Goal: Task Accomplishment & Management: Use online tool/utility

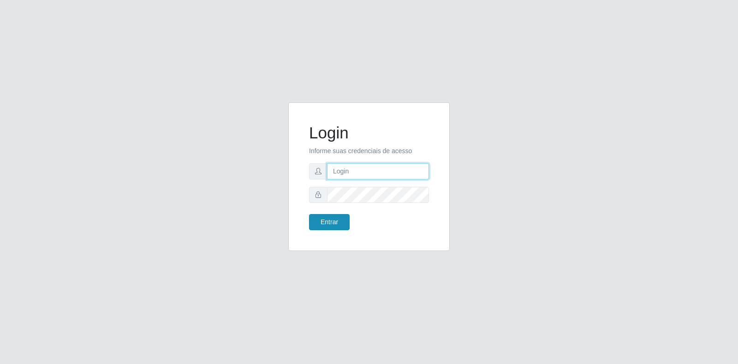
type input "[EMAIL_ADDRESS][DOMAIN_NAME]"
click at [338, 218] on button "Entrar" at bounding box center [329, 222] width 41 height 16
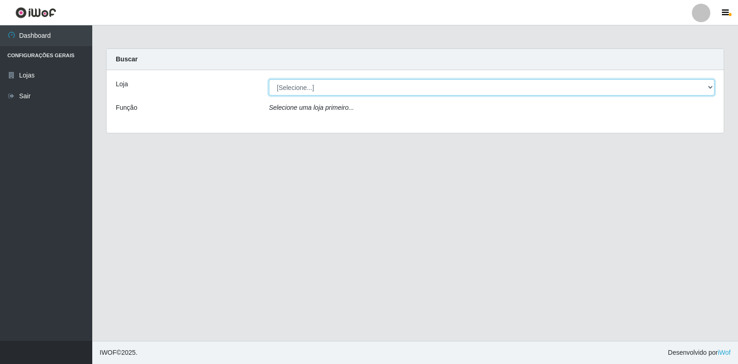
click at [324, 87] on select "[Selecione...] Atacado Vem - Loja 30 Laranjeiras Velha" at bounding box center [492, 87] width 446 height 16
select select "495"
click at [269, 79] on select "[Selecione...] Atacado Vem - Loja 30 Laranjeiras Velha" at bounding box center [492, 87] width 446 height 16
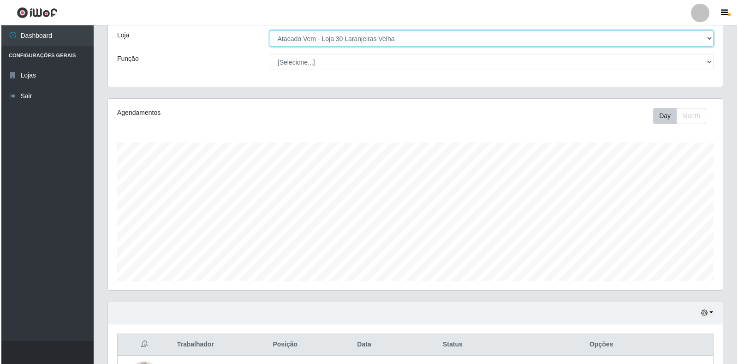
scroll to position [231, 0]
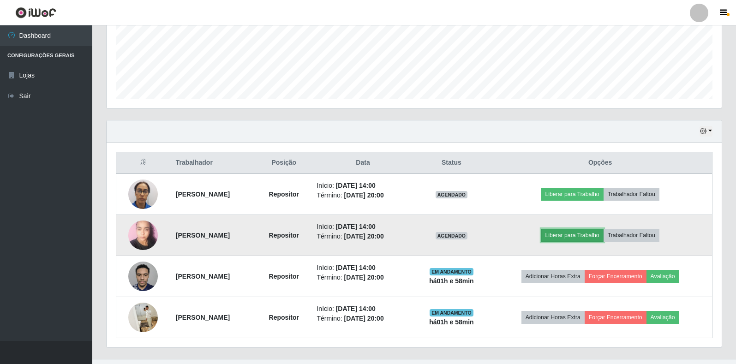
click at [580, 237] on button "Liberar para Trabalho" at bounding box center [572, 235] width 62 height 13
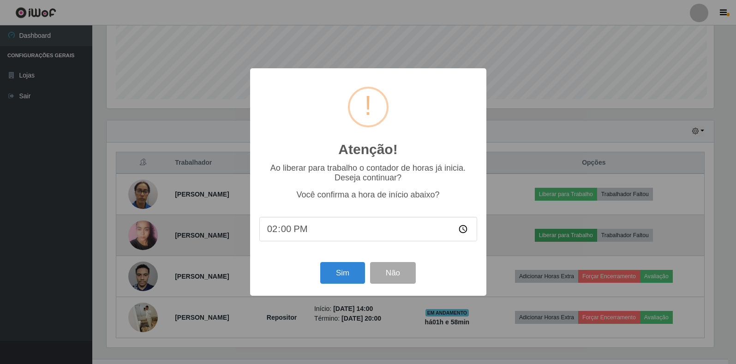
scroll to position [191, 610]
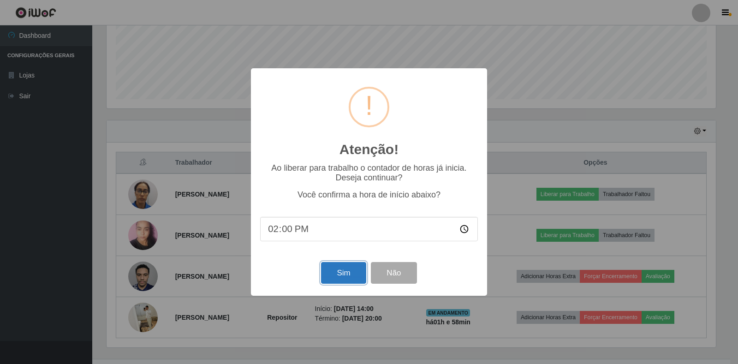
click at [339, 277] on button "Sim" at bounding box center [343, 273] width 45 height 22
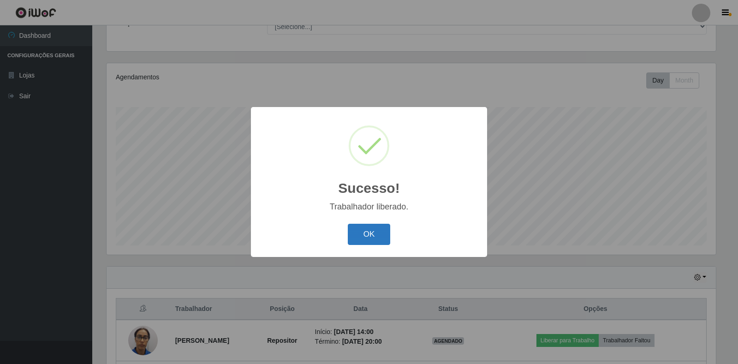
click at [356, 235] on button "OK" at bounding box center [369, 235] width 43 height 22
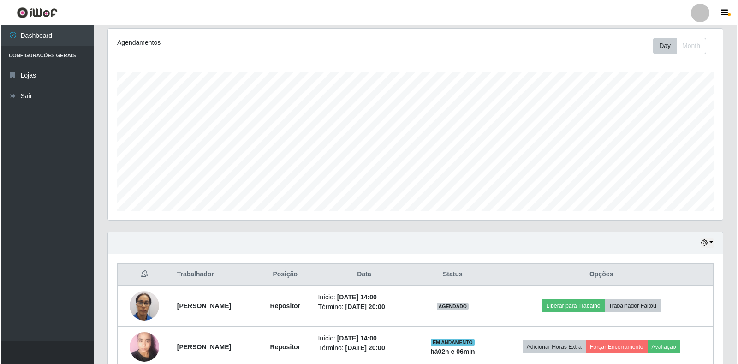
scroll to position [177, 0]
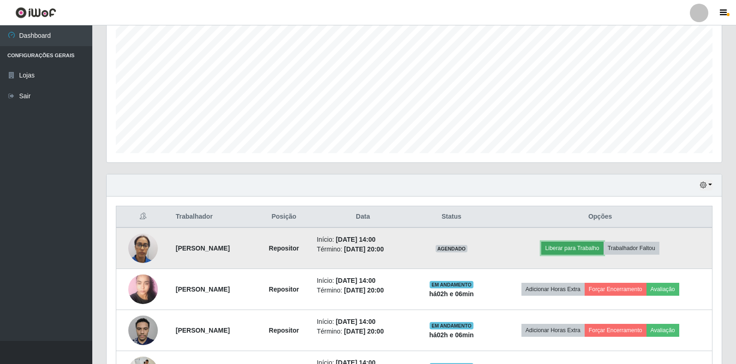
click at [601, 249] on button "Liberar para Trabalho" at bounding box center [572, 248] width 62 height 13
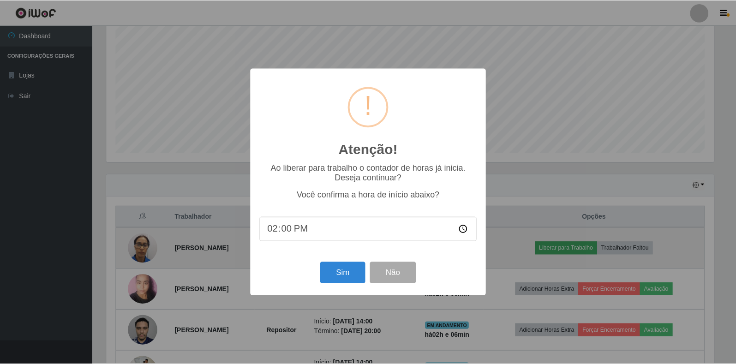
scroll to position [191, 610]
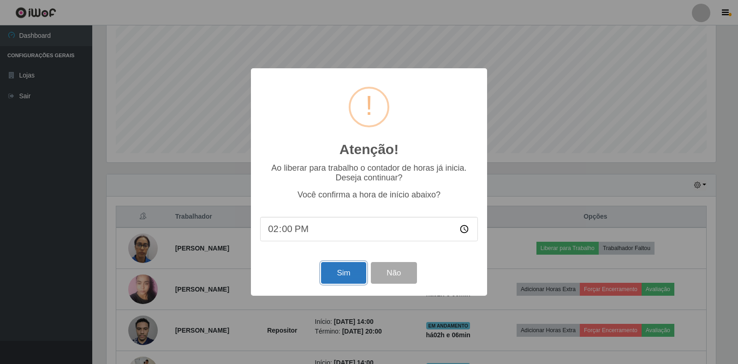
click at [354, 273] on button "Sim" at bounding box center [343, 273] width 45 height 22
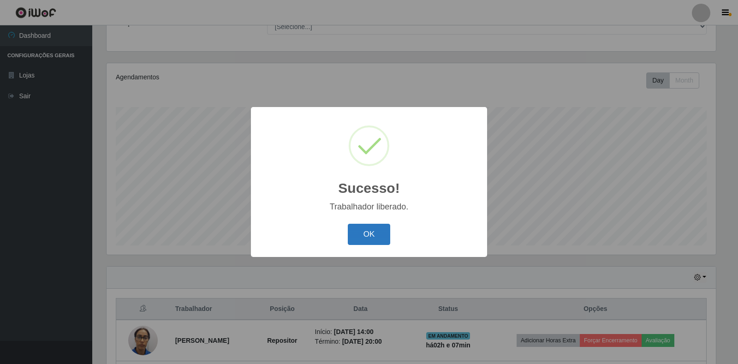
click at [381, 228] on button "OK" at bounding box center [369, 235] width 43 height 22
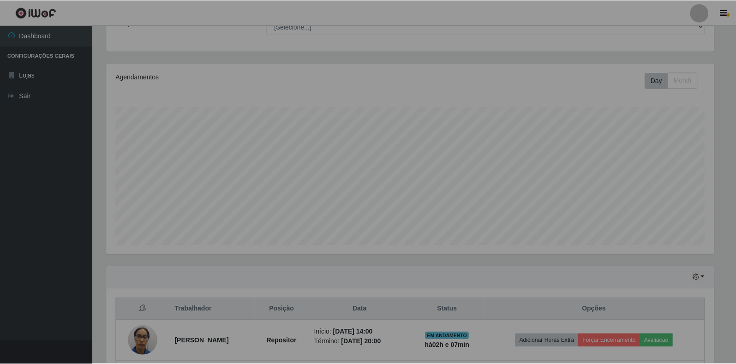
scroll to position [191, 615]
